Goal: Task Accomplishment & Management: Manage account settings

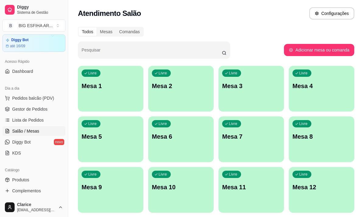
scroll to position [61, 0]
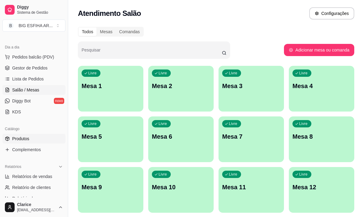
click at [37, 139] on link "Produtos" at bounding box center [33, 139] width 63 height 10
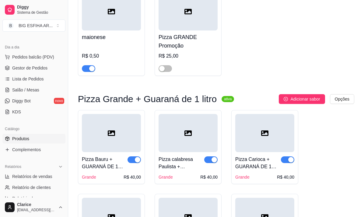
scroll to position [91, 0]
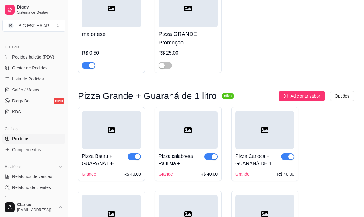
click at [133, 157] on span "button" at bounding box center [133, 156] width 13 height 7
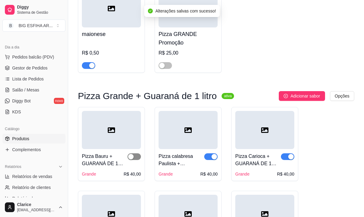
click at [137, 158] on span "button" at bounding box center [133, 156] width 13 height 7
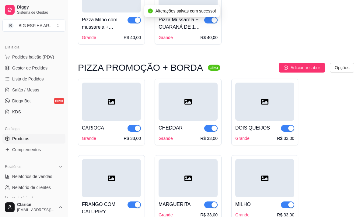
scroll to position [396, 0]
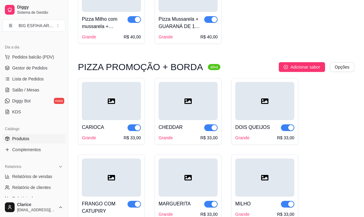
click at [132, 130] on span "button" at bounding box center [133, 127] width 13 height 7
click at [206, 129] on span "button" at bounding box center [210, 127] width 13 height 7
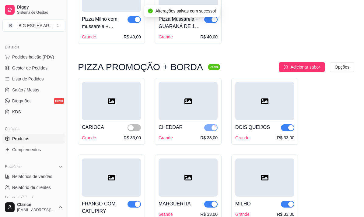
click at [284, 130] on span "button" at bounding box center [287, 127] width 13 height 7
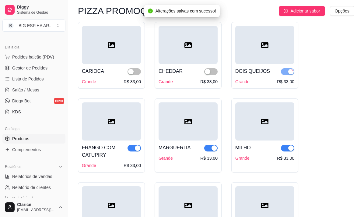
scroll to position [456, 0]
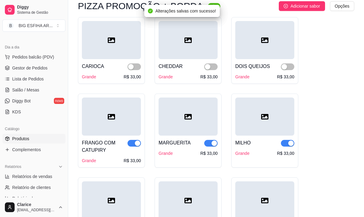
click at [284, 143] on span "button" at bounding box center [287, 143] width 13 height 7
click at [208, 144] on span "button" at bounding box center [210, 143] width 13 height 7
click at [133, 143] on span "button" at bounding box center [133, 143] width 13 height 7
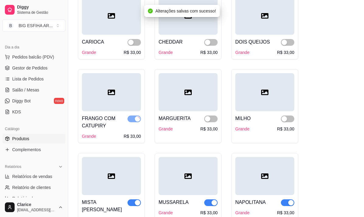
scroll to position [548, 0]
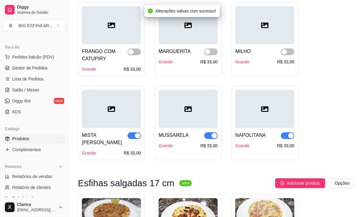
click at [133, 138] on span "button" at bounding box center [133, 135] width 13 height 7
click at [214, 137] on div "button" at bounding box center [213, 135] width 5 height 5
click at [285, 135] on span "button" at bounding box center [287, 135] width 13 height 7
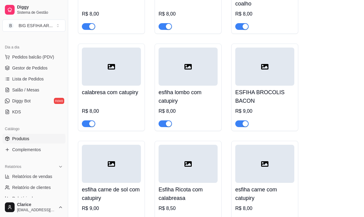
scroll to position [1940, 0]
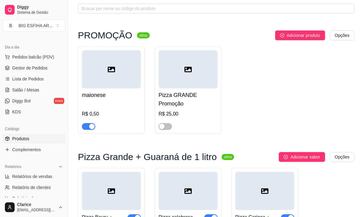
scroll to position [0, 0]
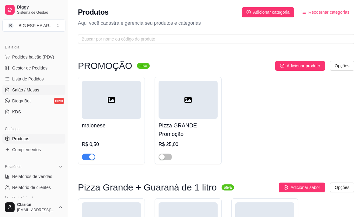
click at [23, 89] on span "Salão / Mesas" at bounding box center [25, 90] width 27 height 6
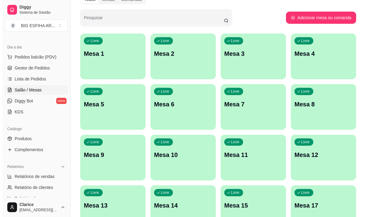
scroll to position [91, 0]
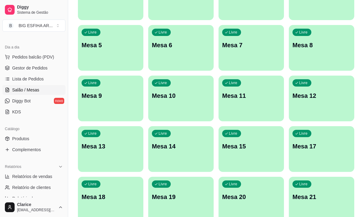
click at [249, 60] on div "Livre Mesa 7" at bounding box center [250, 44] width 65 height 38
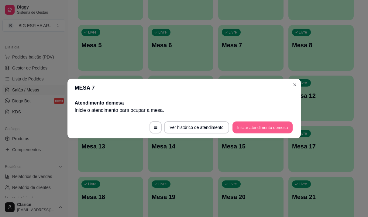
click at [270, 127] on button "Iniciar atendimento de mesa" at bounding box center [263, 127] width 60 height 12
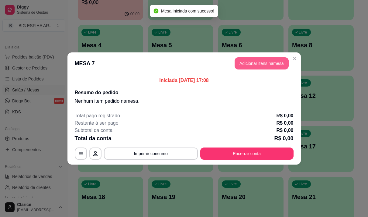
click at [286, 60] on button "Adicionar itens na mesa" at bounding box center [262, 63] width 54 height 12
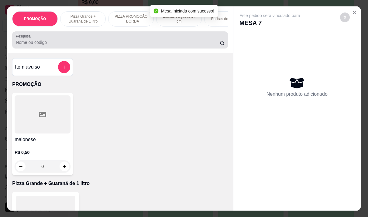
click at [46, 45] on input "Pesquisa" at bounding box center [118, 42] width 204 height 6
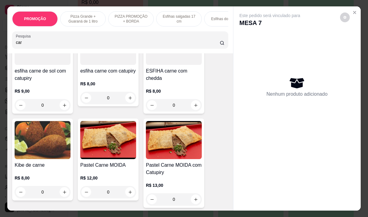
scroll to position [304, 0]
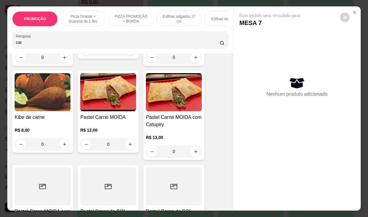
type input "car"
click at [93, 111] on img at bounding box center [108, 92] width 56 height 38
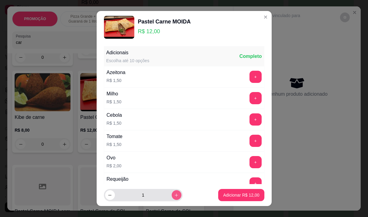
click at [174, 193] on icon "increase-product-quantity" at bounding box center [176, 195] width 5 height 5
type input "2"
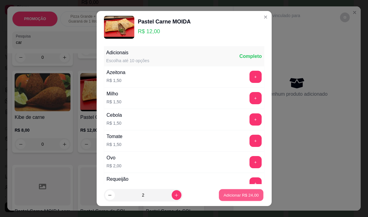
click at [227, 196] on p "Adicionar R$ 24,00" at bounding box center [241, 195] width 35 height 6
type input "2"
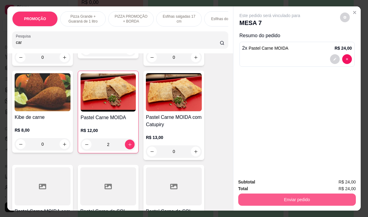
click at [267, 196] on button "Enviar pedido" at bounding box center [298, 199] width 118 height 12
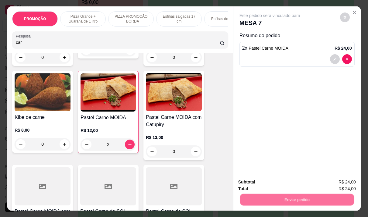
click at [275, 182] on button "Não registrar e enviar pedido" at bounding box center [277, 182] width 63 height 12
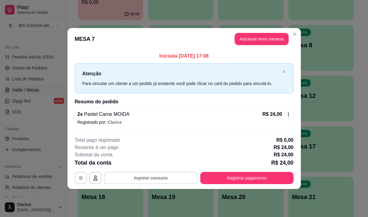
click at [186, 180] on button "Imprimir consumo" at bounding box center [151, 178] width 94 height 12
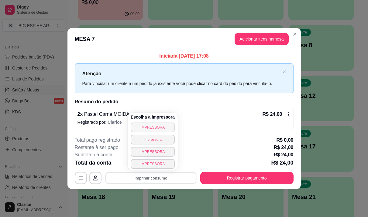
click at [138, 124] on button "IMPRESSORA" at bounding box center [153, 127] width 44 height 10
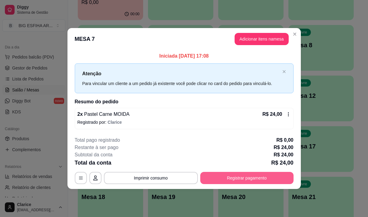
click at [231, 175] on button "Registrar pagamento" at bounding box center [247, 178] width 93 height 12
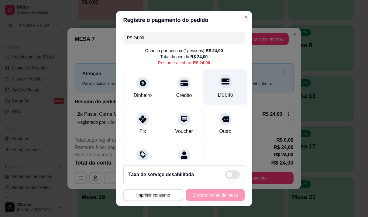
click at [204, 90] on div "Débito" at bounding box center [225, 87] width 43 height 36
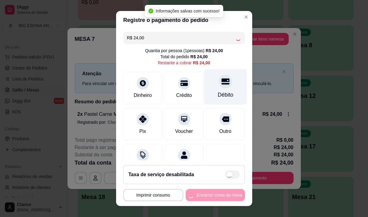
type input "R$ 0,00"
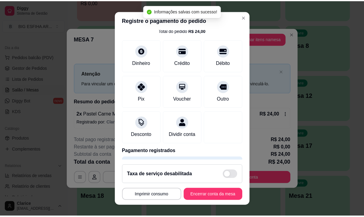
scroll to position [51, 0]
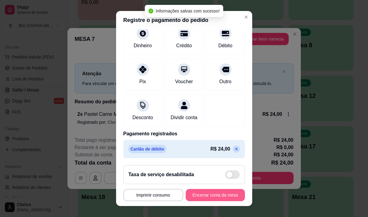
click at [199, 190] on button "Encerrar conta da mesa" at bounding box center [215, 195] width 59 height 12
